Goal: Task Accomplishment & Management: Use online tool/utility

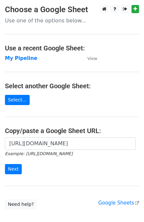
scroll to position [0, 210]
type input "https://docs.google.com/spreadsheets/d/1U_mQk6aSlQtYKjJl1zyBDHA5CHALlrQZ76MJY6o…"
click at [12, 167] on input "Next" at bounding box center [13, 169] width 17 height 10
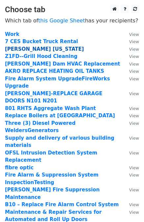
click at [32, 50] on strong "[PERSON_NAME] [US_STATE]" at bounding box center [44, 49] width 79 height 6
